Goal: Transaction & Acquisition: Obtain resource

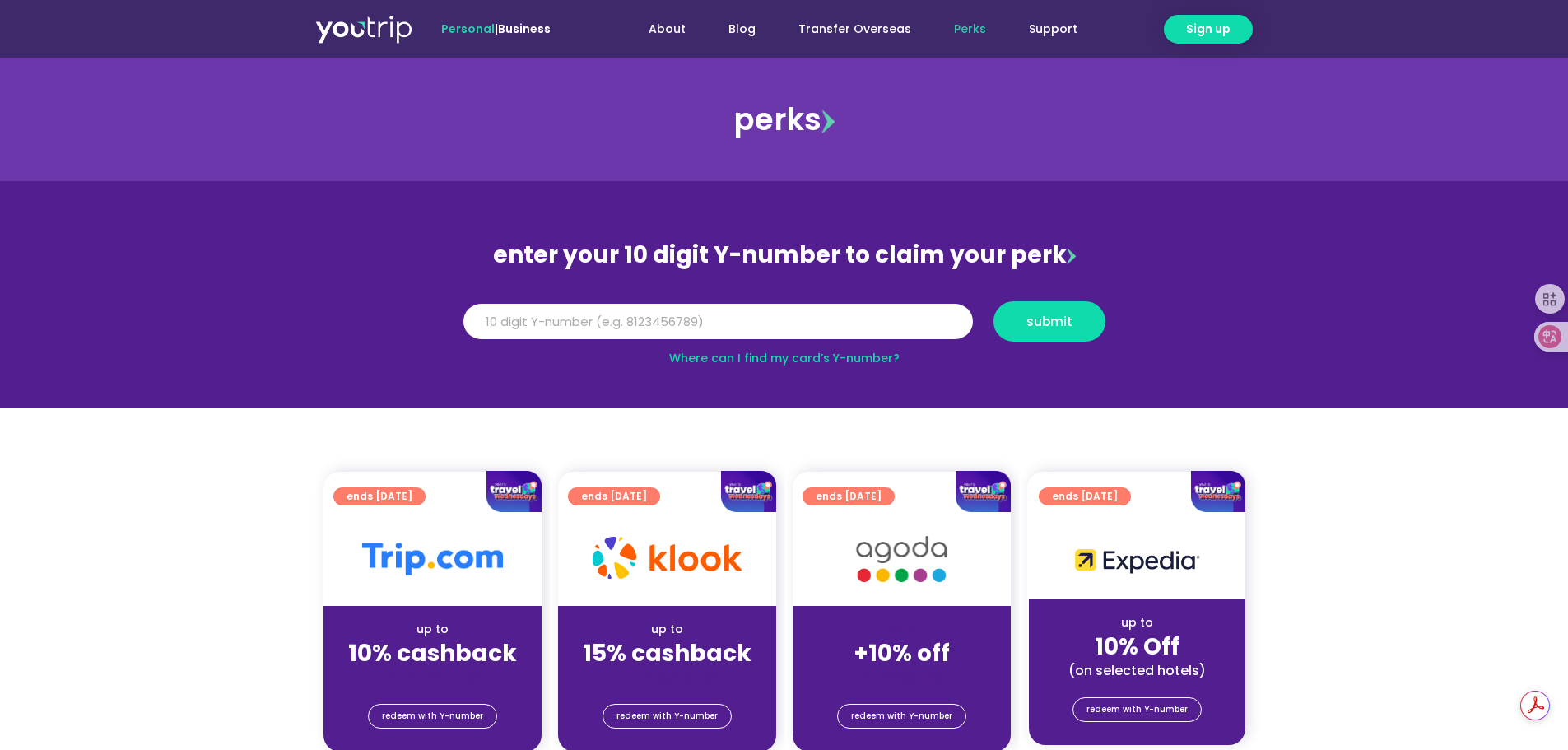
scroll to position [56, 0]
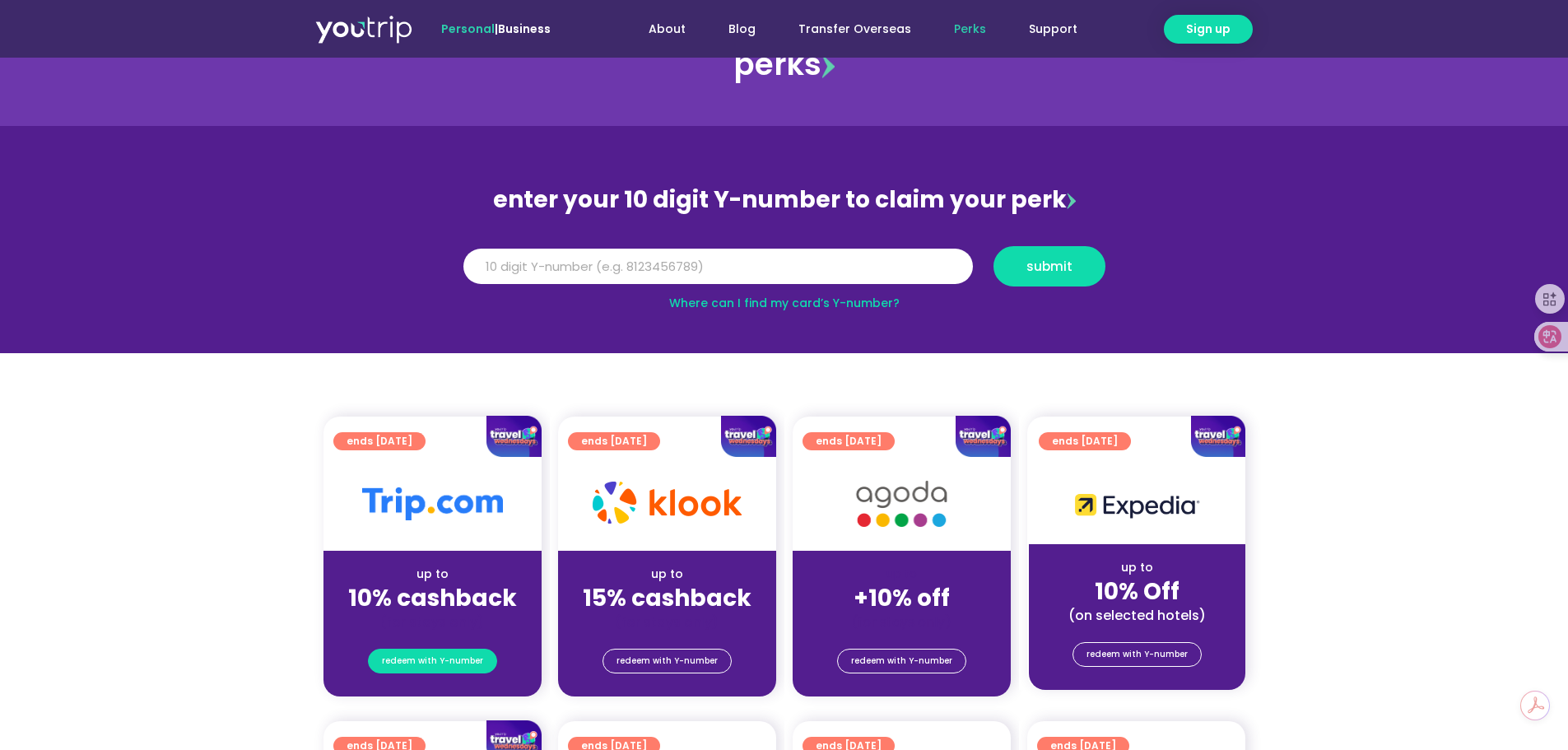
click at [420, 667] on span "redeem with Y-number" at bounding box center [432, 660] width 101 height 23
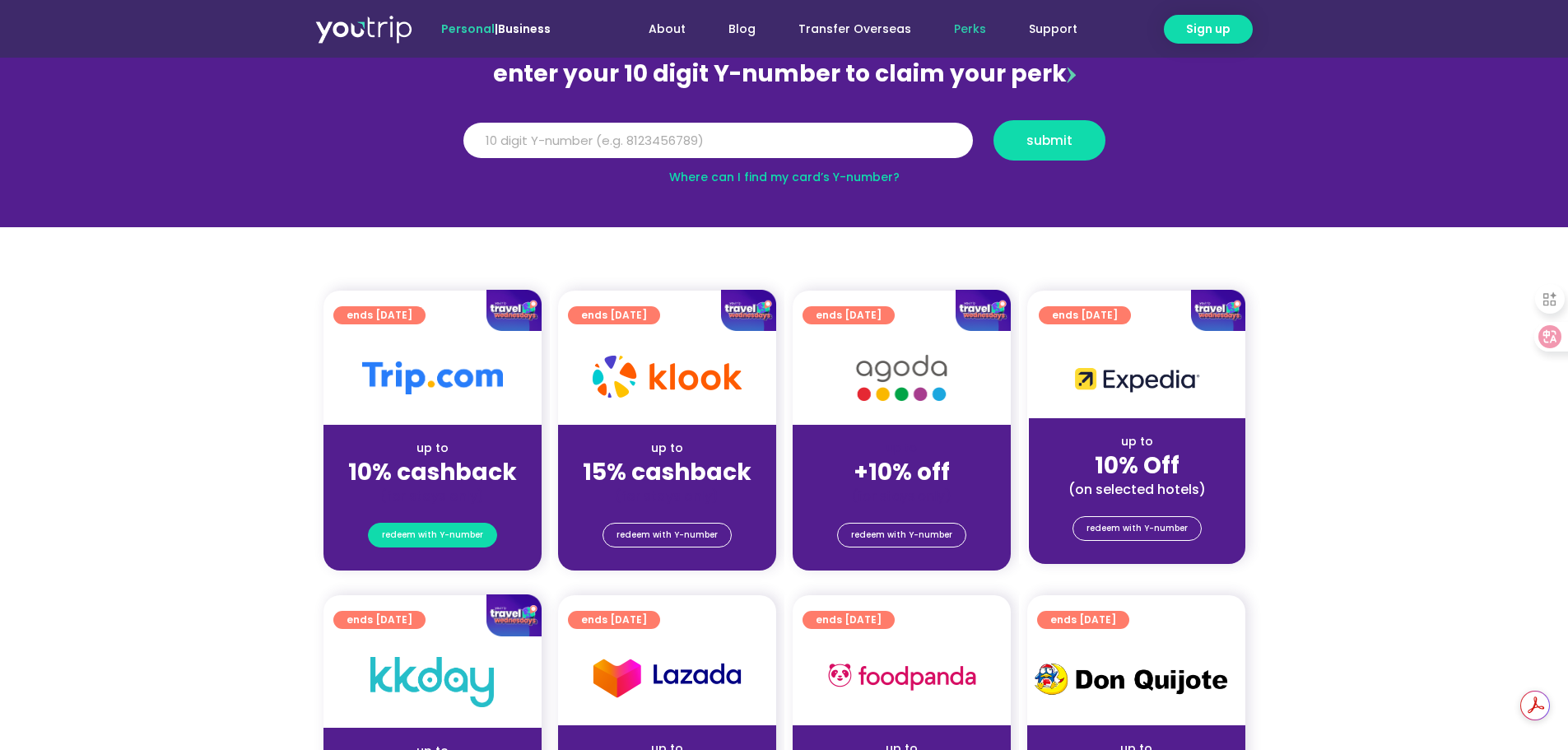
click at [422, 538] on span "redeem with Y-number" at bounding box center [432, 534] width 101 height 23
click at [433, 418] on div at bounding box center [432, 377] width 218 height 94
click at [450, 363] on img at bounding box center [433, 378] width 141 height 33
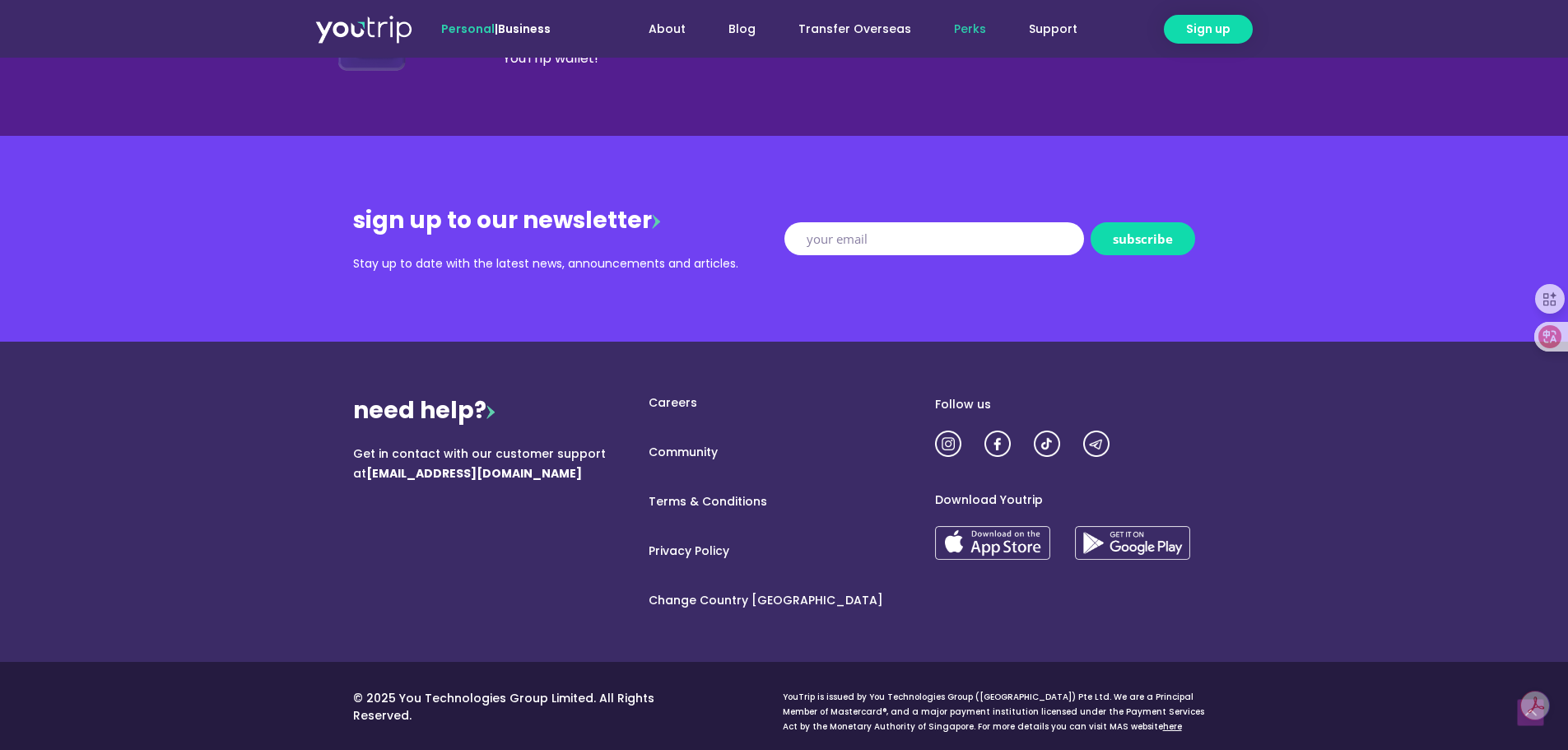
scroll to position [2004, 0]
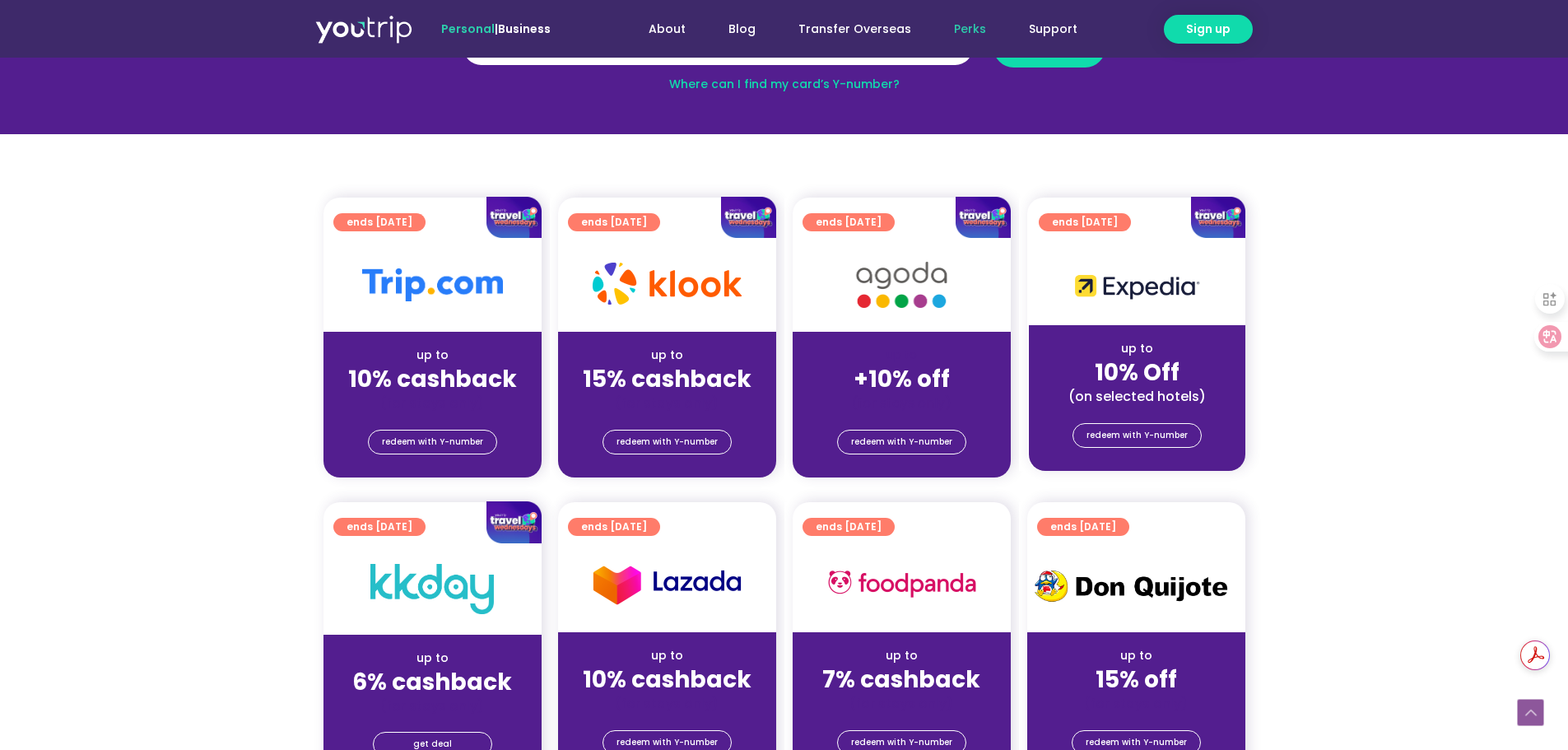
scroll to position [56, 0]
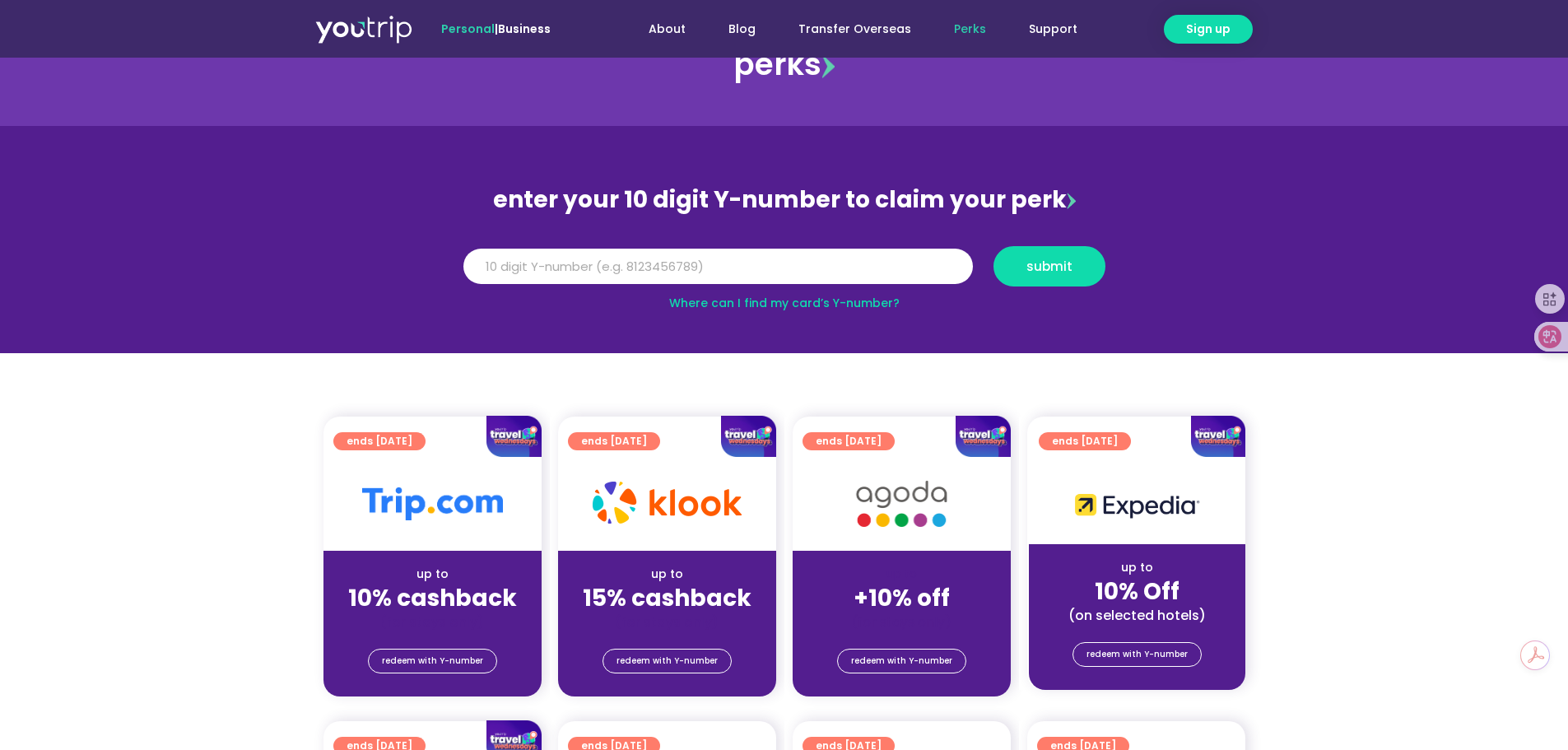
click at [856, 303] on link "Where can I find my card’s Y-number?" at bounding box center [784, 303] width 231 height 17
click at [444, 657] on span "redeem with Y-number" at bounding box center [432, 660] width 101 height 23
